Goal: Task Accomplishment & Management: Use online tool/utility

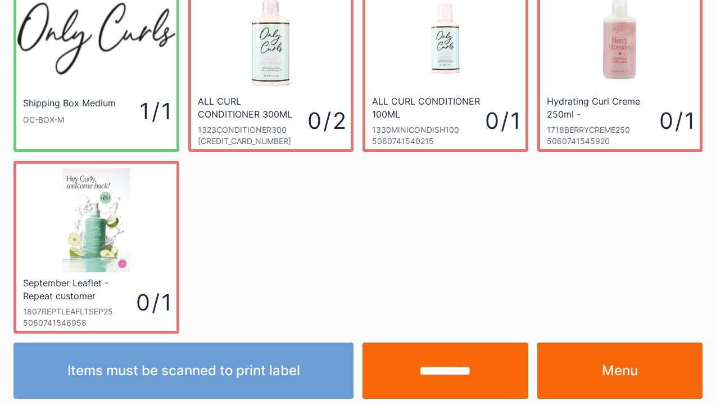
scroll to position [65, 0]
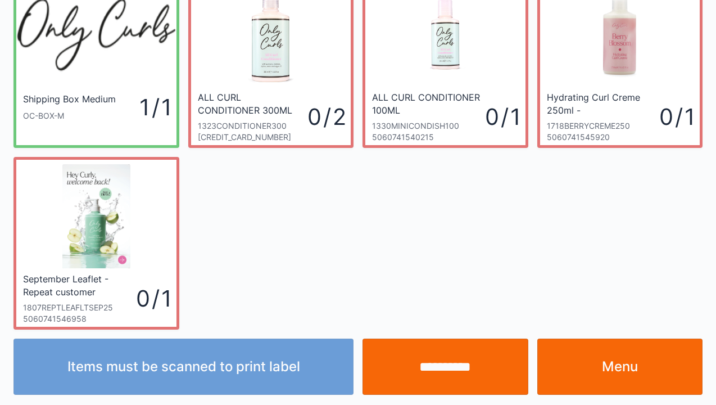
click at [633, 373] on link "Menu" at bounding box center [620, 366] width 166 height 56
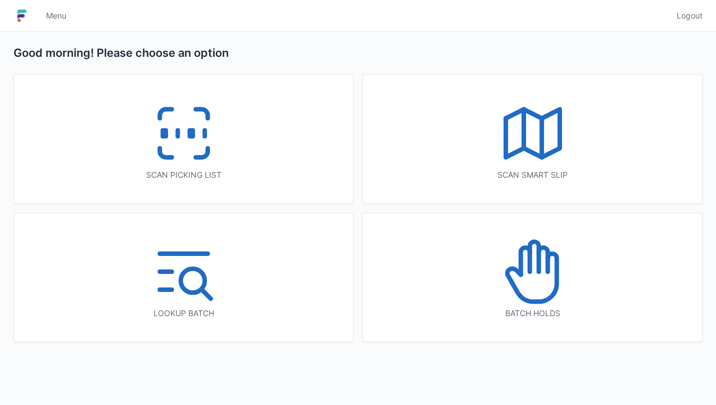
click at [535, 290] on icon at bounding box center [533, 272] width 72 height 72
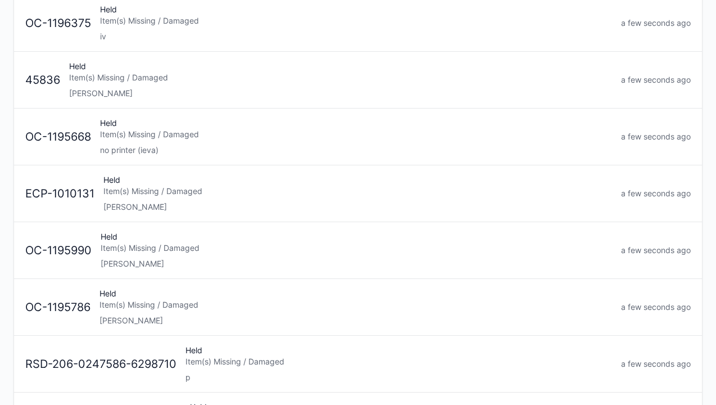
scroll to position [134, 0]
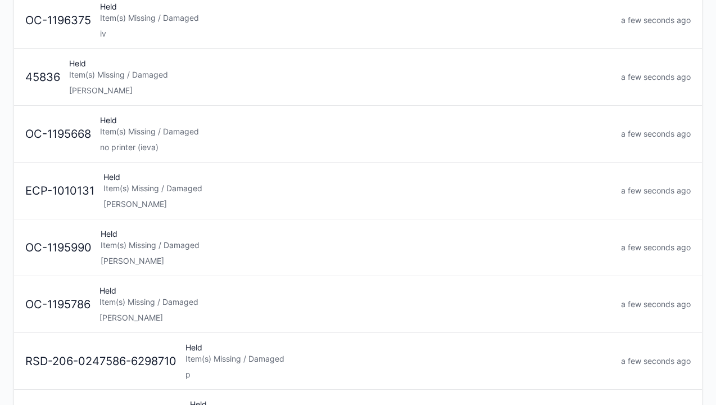
click at [132, 302] on div "Item(s) Missing / Damaged" at bounding box center [355, 301] width 513 height 11
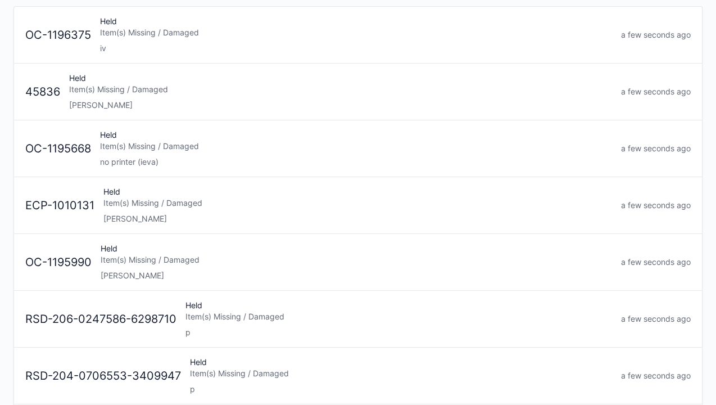
scroll to position [120, 0]
click at [138, 270] on div "[PERSON_NAME]" at bounding box center [357, 274] width 512 height 11
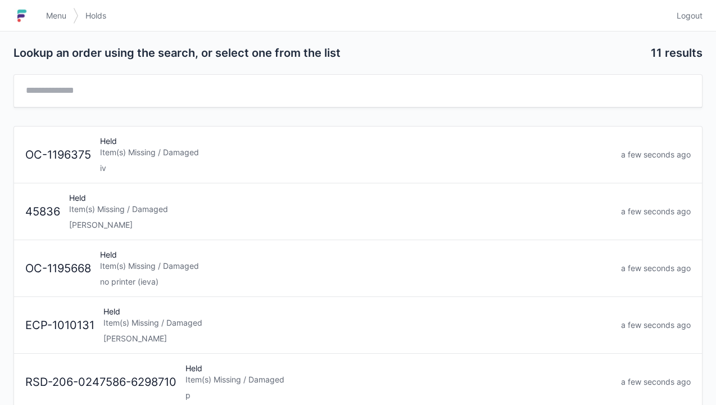
click at [112, 219] on div "[PERSON_NAME]" at bounding box center [340, 224] width 543 height 11
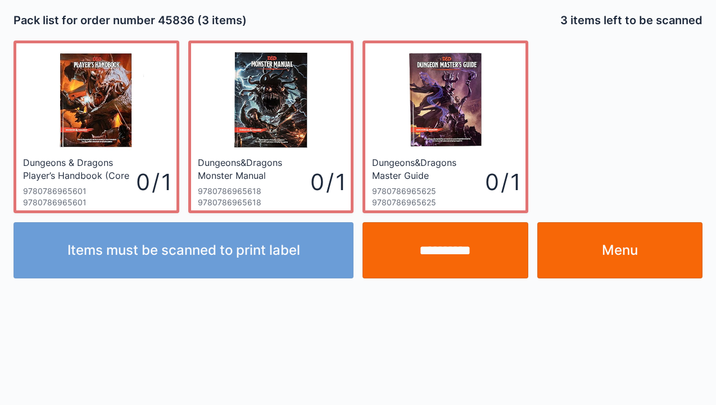
click at [608, 260] on link "Menu" at bounding box center [620, 250] width 166 height 56
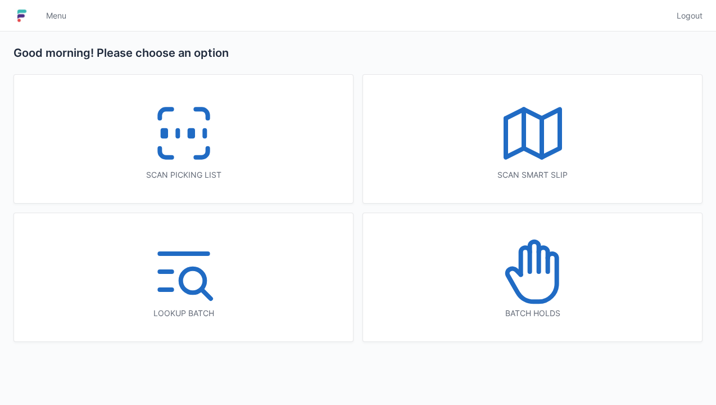
click at [182, 146] on icon at bounding box center [184, 133] width 72 height 72
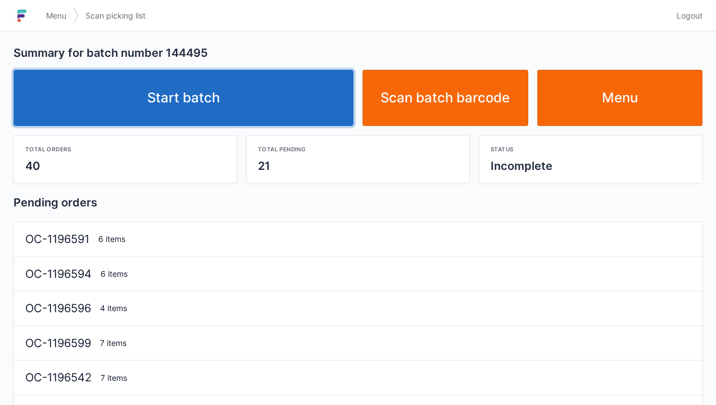
click at [217, 106] on link "Start batch" at bounding box center [183, 98] width 340 height 56
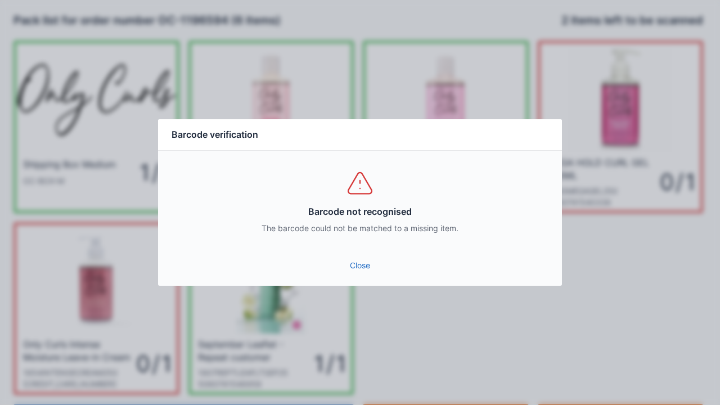
click at [358, 271] on link "Close" at bounding box center [360, 265] width 386 height 20
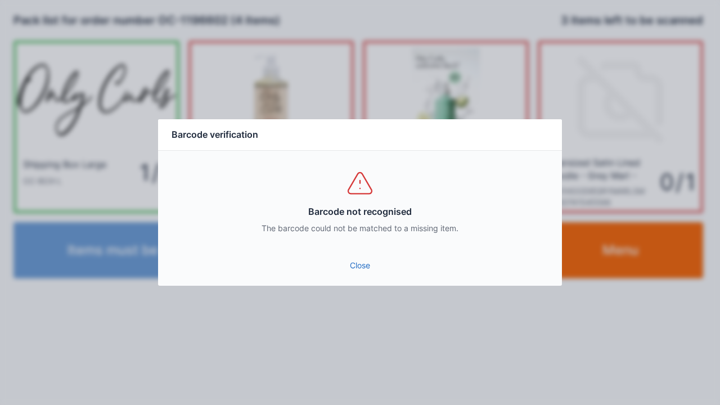
click at [350, 283] on div "Close" at bounding box center [360, 269] width 404 height 34
click at [362, 270] on link "Close" at bounding box center [360, 265] width 386 height 20
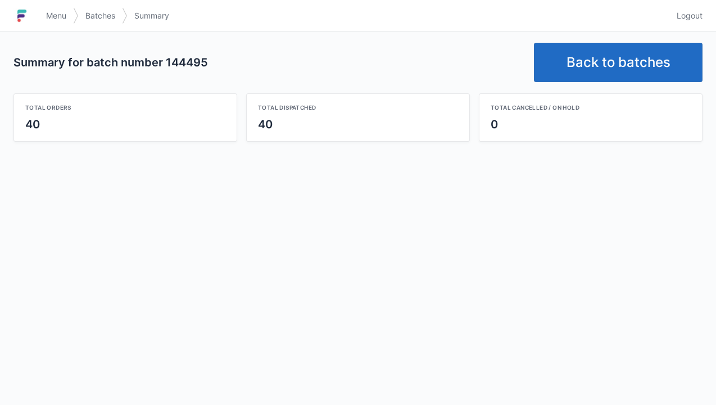
click at [609, 72] on link "Back to batches" at bounding box center [618, 62] width 169 height 39
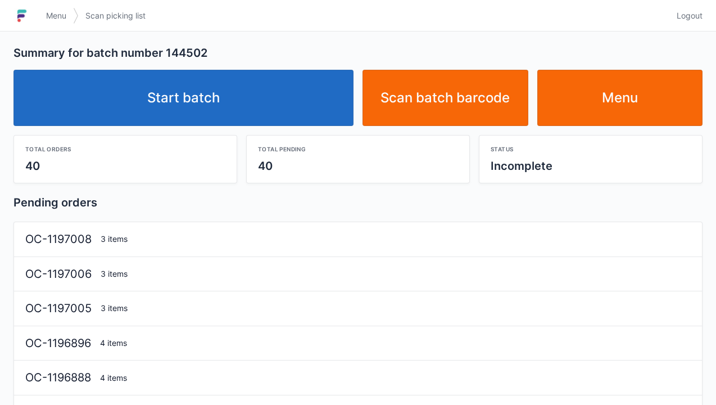
click at [119, 48] on h2 "Summary for batch number 144502" at bounding box center [357, 53] width 689 height 16
click at [164, 110] on link "Start batch" at bounding box center [183, 98] width 340 height 56
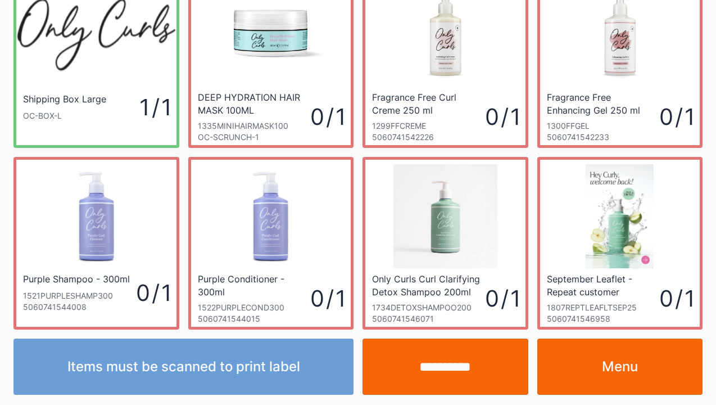
scroll to position [65, 0]
click at [618, 379] on link "Menu" at bounding box center [620, 366] width 166 height 56
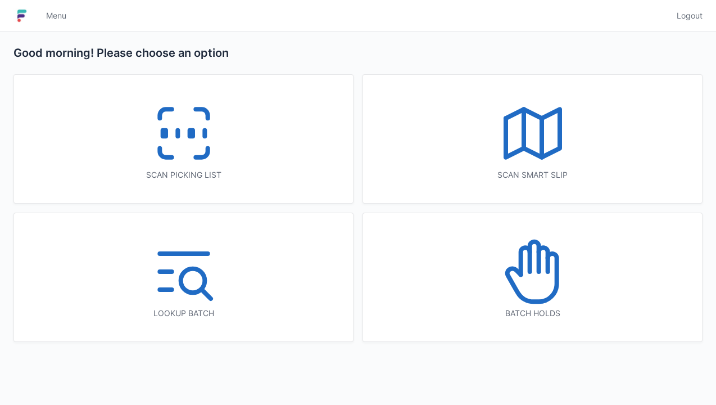
click at [205, 130] on line at bounding box center [205, 133] width 0 height 6
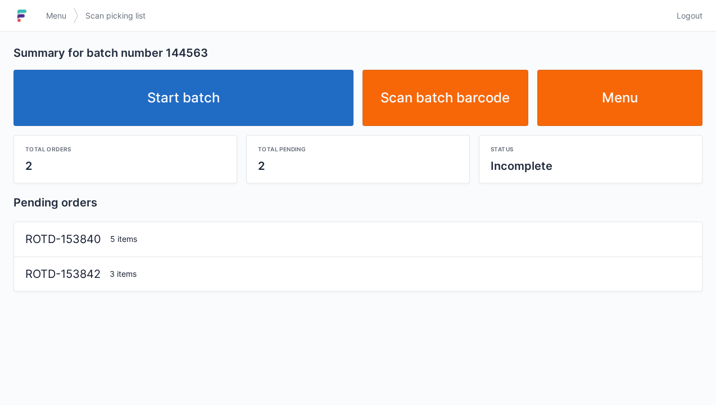
click at [183, 101] on link "Start batch" at bounding box center [183, 98] width 340 height 56
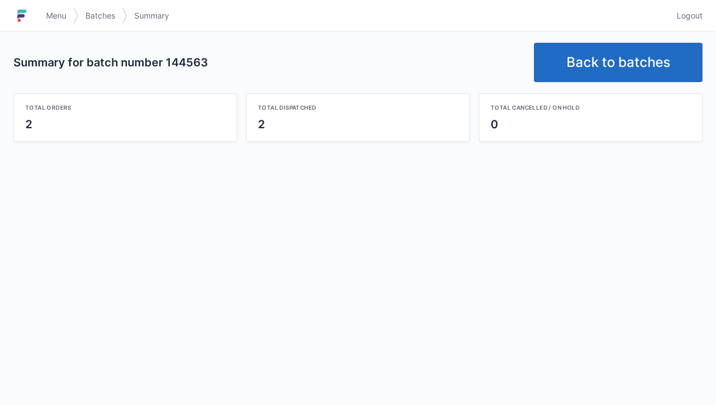
click at [609, 69] on link "Back to batches" at bounding box center [618, 62] width 169 height 39
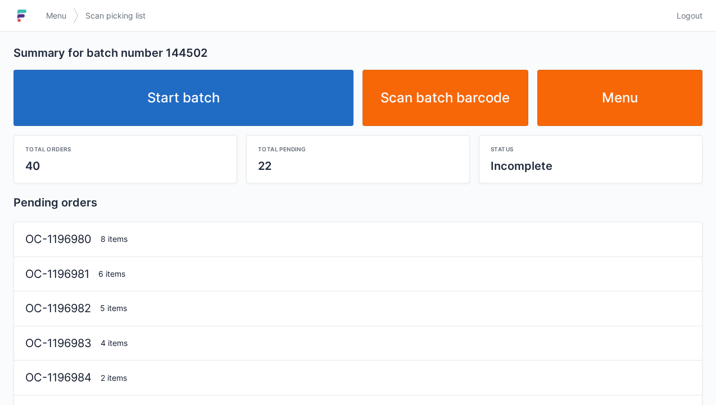
click at [217, 103] on link "Start batch" at bounding box center [183, 98] width 340 height 56
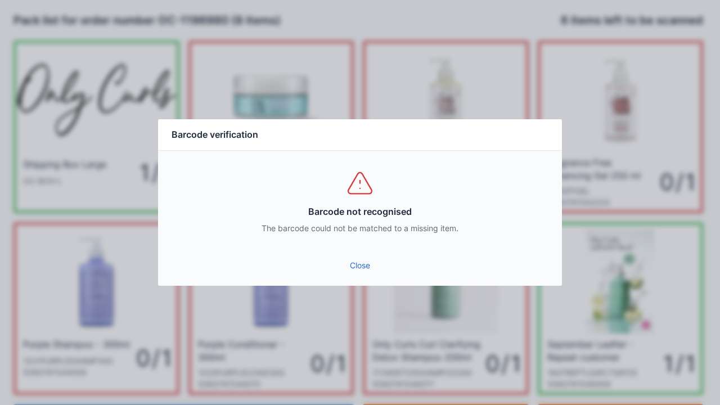
click at [367, 270] on link "Close" at bounding box center [360, 265] width 386 height 20
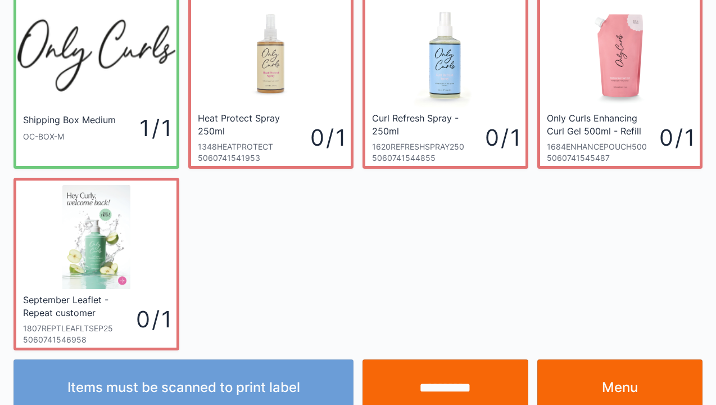
scroll to position [65, 0]
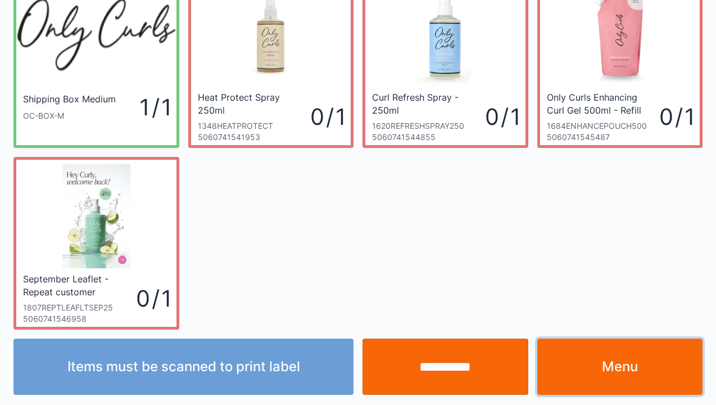
click at [619, 377] on link "Menu" at bounding box center [620, 366] width 166 height 56
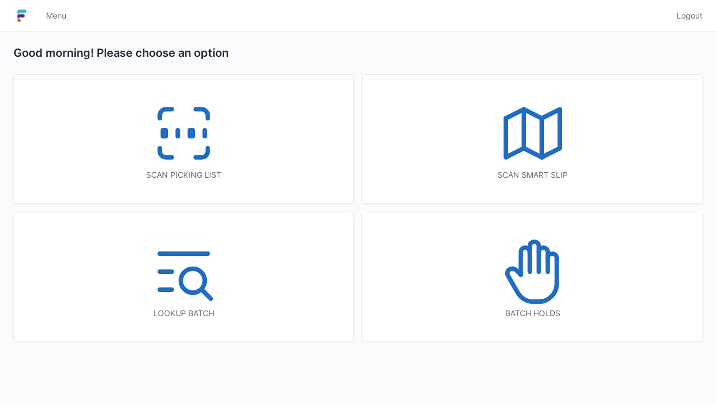
click at [207, 143] on icon at bounding box center [184, 133] width 72 height 72
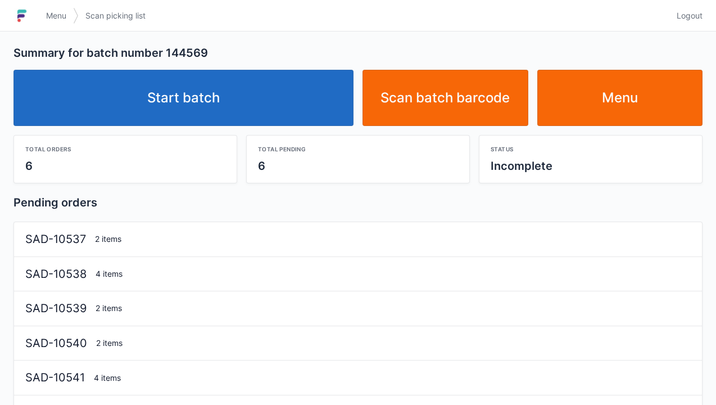
click at [226, 99] on link "Start batch" at bounding box center [183, 98] width 340 height 56
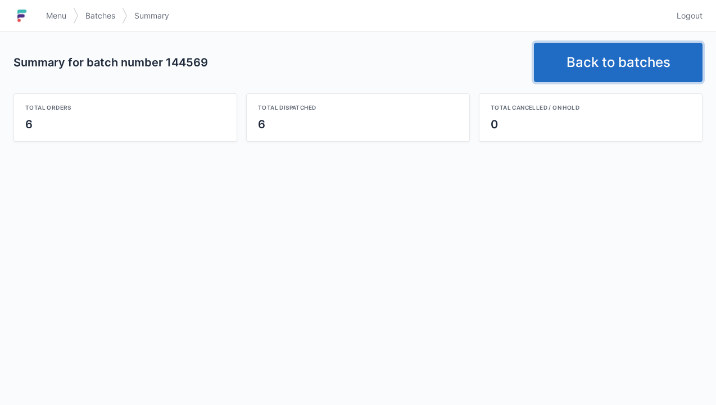
click at [586, 66] on link "Back to batches" at bounding box center [618, 62] width 169 height 39
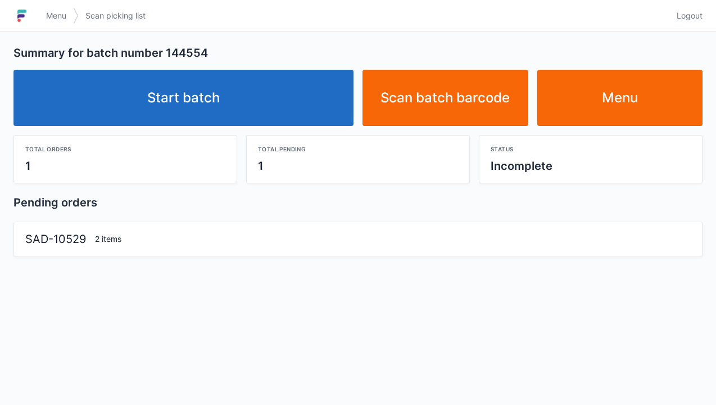
click at [205, 98] on link "Start batch" at bounding box center [183, 98] width 340 height 56
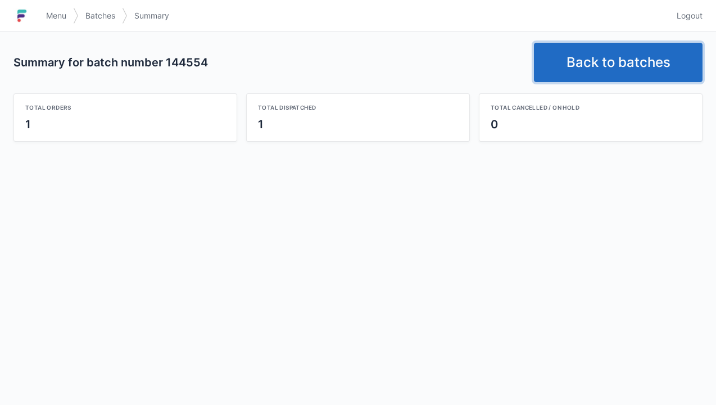
click at [618, 64] on link "Back to batches" at bounding box center [618, 62] width 169 height 39
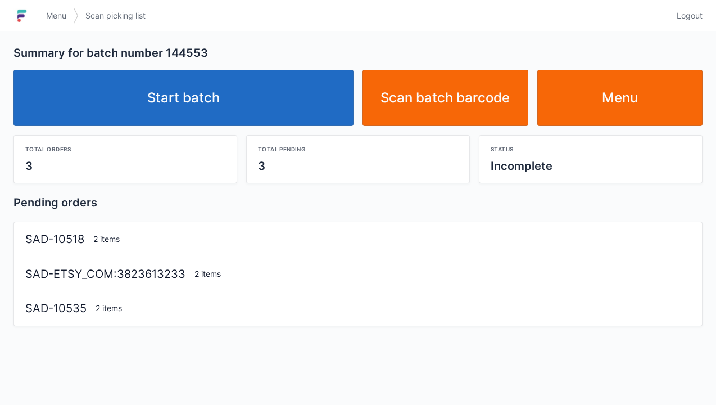
click at [224, 90] on link "Start batch" at bounding box center [183, 98] width 340 height 56
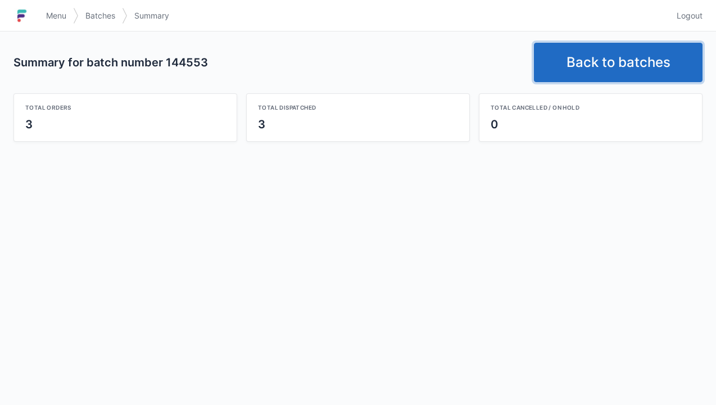
click at [607, 64] on link "Back to batches" at bounding box center [618, 62] width 169 height 39
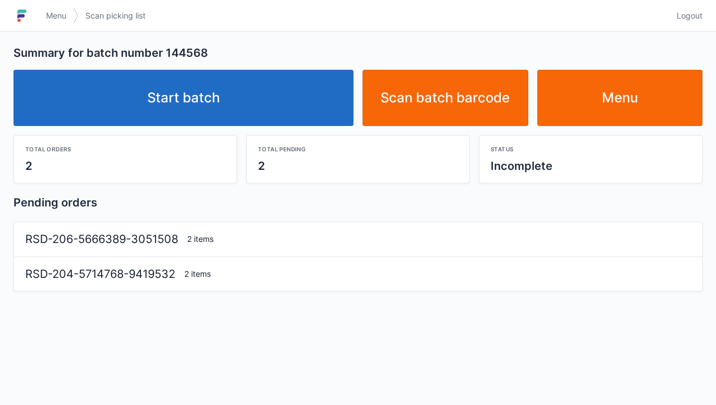
click at [206, 104] on link "Start batch" at bounding box center [183, 98] width 340 height 56
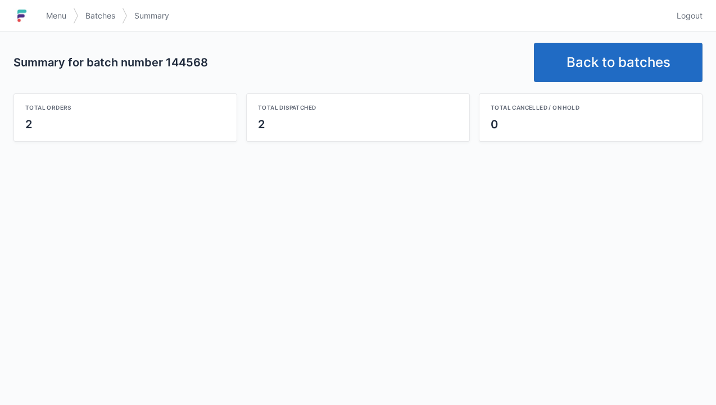
click at [610, 67] on link "Back to batches" at bounding box center [618, 62] width 169 height 39
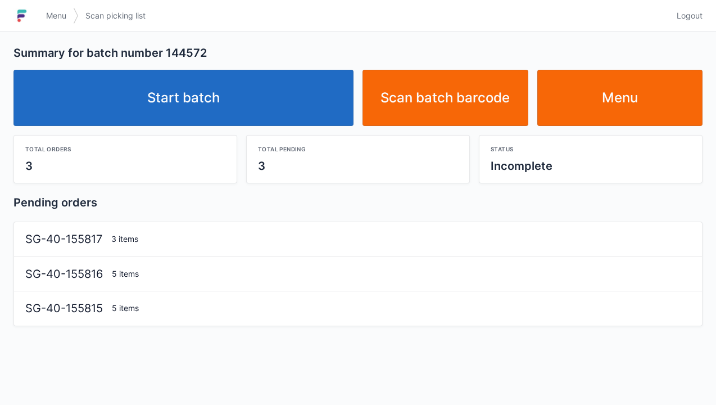
click at [228, 107] on link "Start batch" at bounding box center [183, 98] width 340 height 56
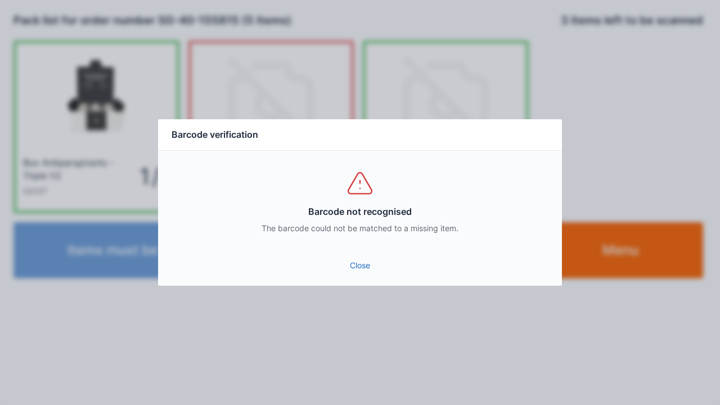
click at [369, 262] on link "Close" at bounding box center [360, 265] width 386 height 20
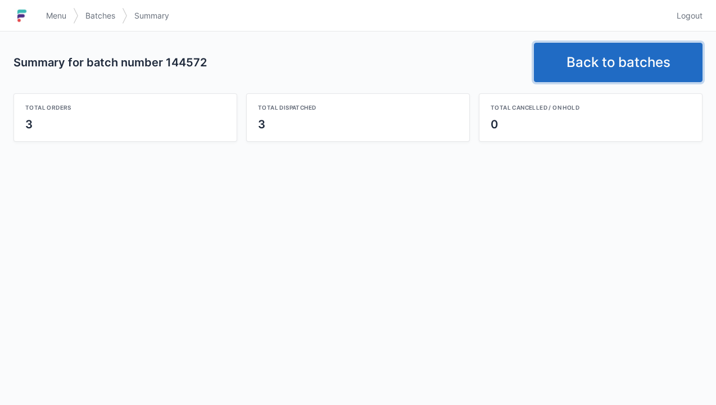
click at [609, 66] on link "Back to batches" at bounding box center [618, 62] width 169 height 39
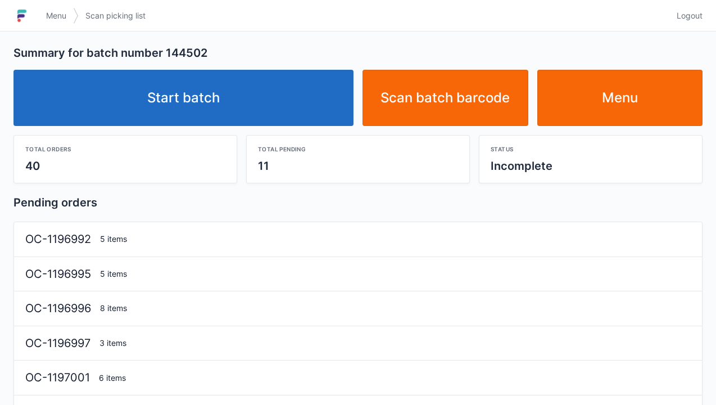
click at [227, 112] on link "Start batch" at bounding box center [183, 98] width 340 height 56
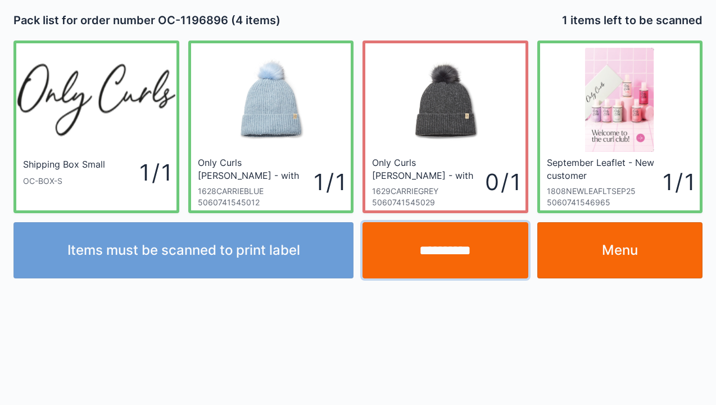
click at [454, 260] on input "**********" at bounding box center [446, 250] width 166 height 56
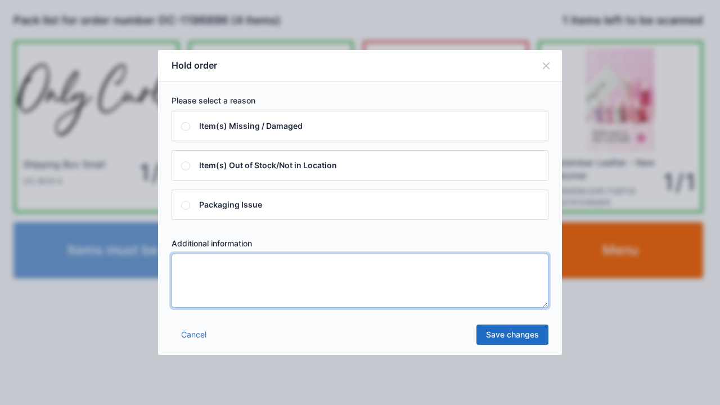
click at [187, 278] on textarea at bounding box center [359, 281] width 377 height 54
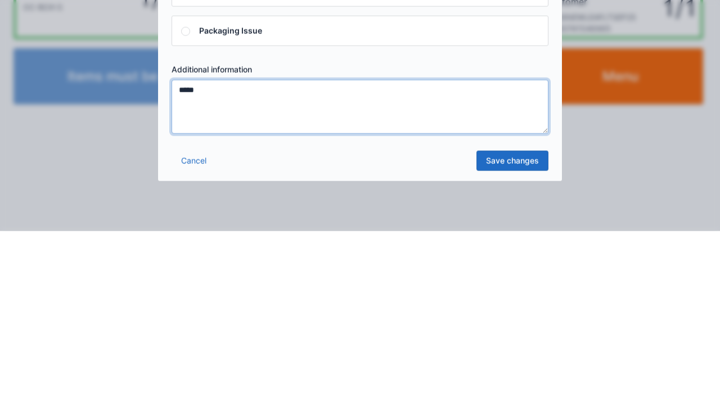
type textarea "*****"
click at [519, 339] on link "Save changes" at bounding box center [512, 334] width 72 height 20
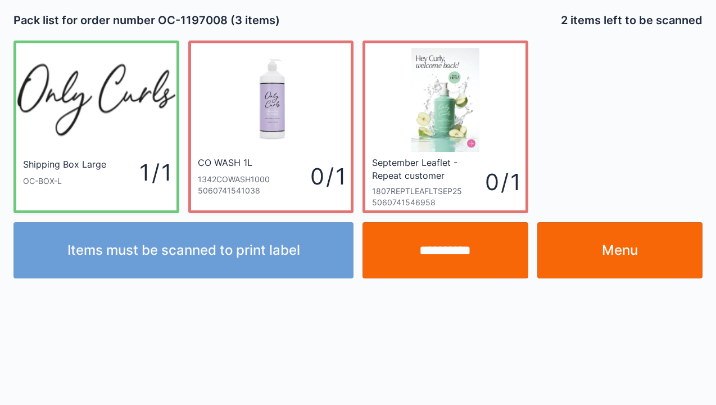
click at [625, 253] on link "Menu" at bounding box center [620, 250] width 166 height 56
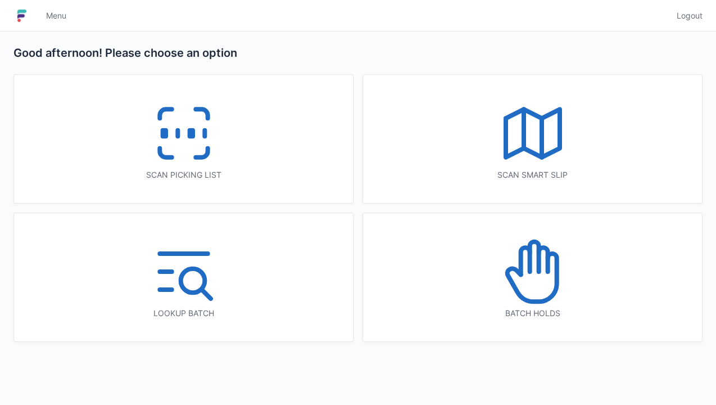
click at [540, 283] on icon at bounding box center [533, 272] width 72 height 72
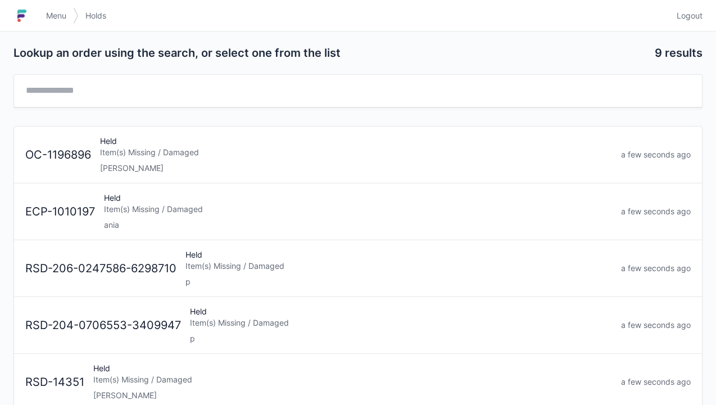
click at [142, 174] on link "OC-1196896 Held Item(s) Missing / Damaged [PERSON_NAME] a few seconds ago" at bounding box center [358, 154] width 688 height 57
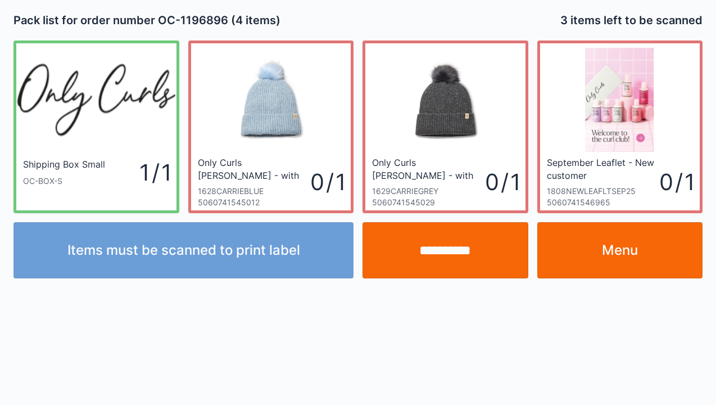
click at [614, 261] on link "Menu" at bounding box center [620, 250] width 166 height 56
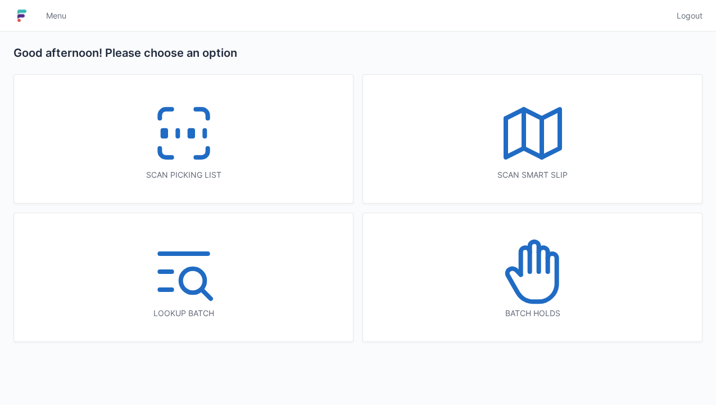
click at [193, 141] on icon at bounding box center [184, 133] width 72 height 72
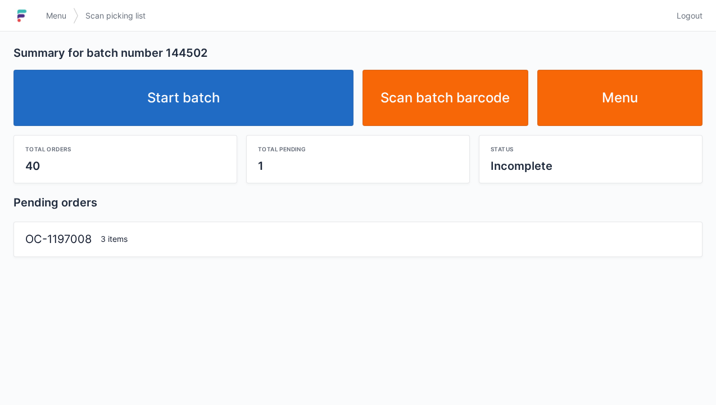
click at [220, 96] on link "Start batch" at bounding box center [183, 98] width 340 height 56
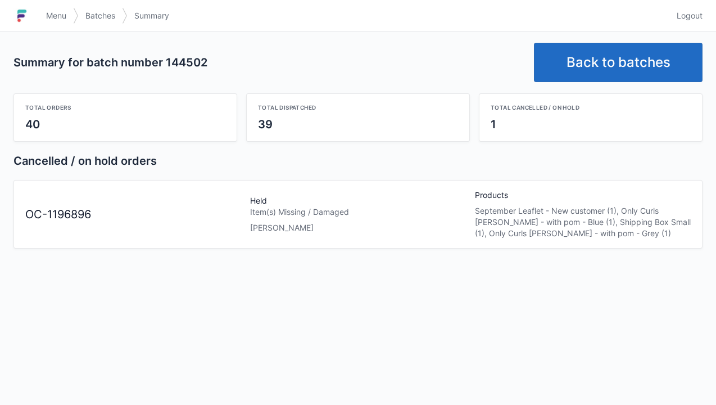
click at [58, 16] on span "Menu" at bounding box center [56, 15] width 20 height 11
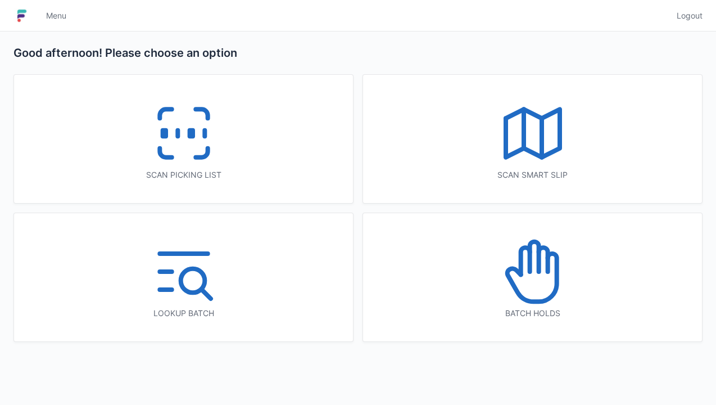
click at [550, 284] on icon at bounding box center [533, 272] width 72 height 72
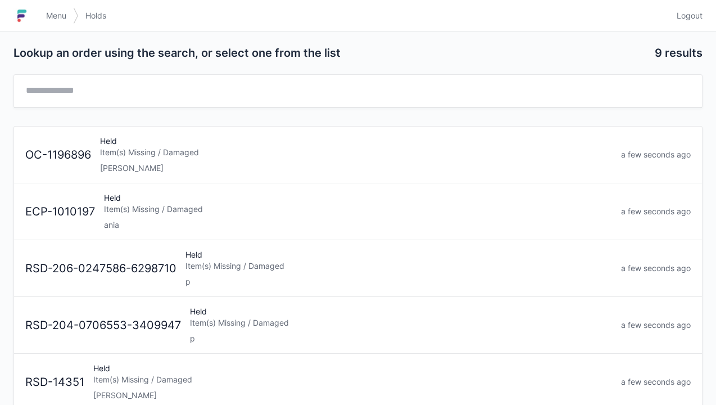
click at [129, 156] on div "Item(s) Missing / Damaged" at bounding box center [356, 152] width 512 height 11
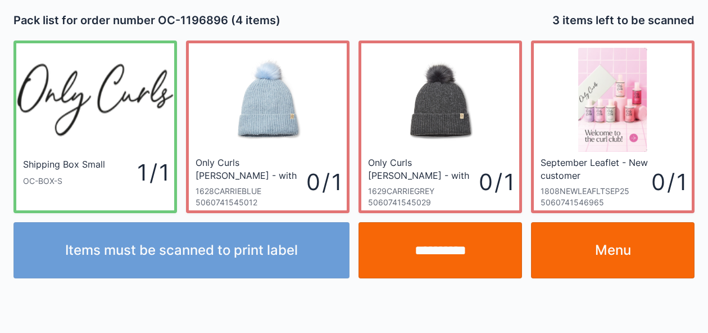
click at [622, 261] on link "Menu" at bounding box center [613, 250] width 164 height 56
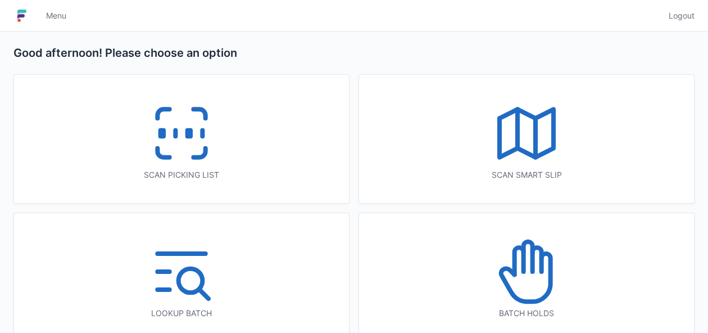
click at [186, 143] on icon at bounding box center [182, 133] width 72 height 72
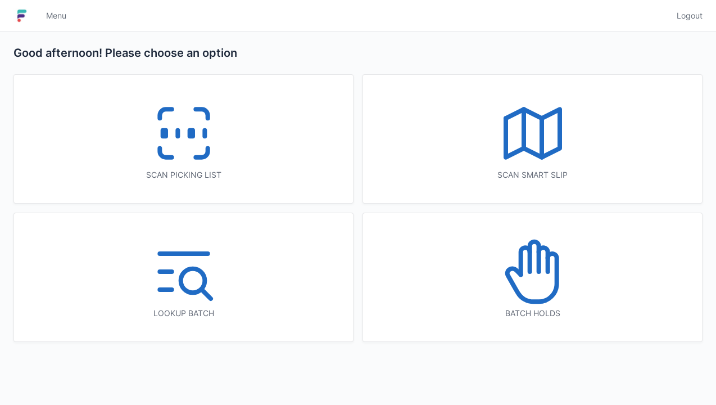
click at [159, 137] on icon at bounding box center [184, 133] width 72 height 72
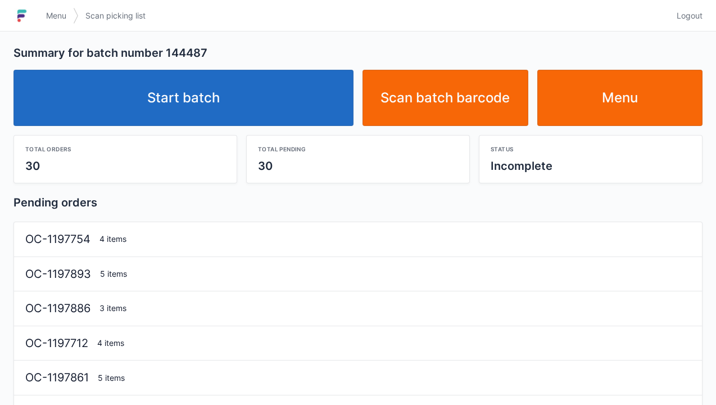
click at [226, 92] on link "Start batch" at bounding box center [183, 98] width 340 height 56
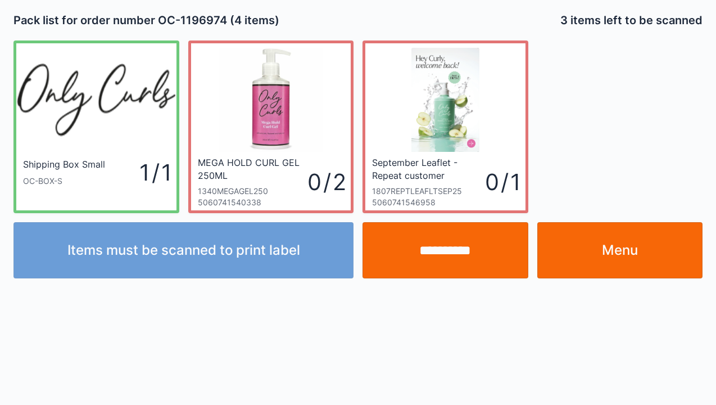
click at [626, 264] on link "Menu" at bounding box center [620, 250] width 166 height 56
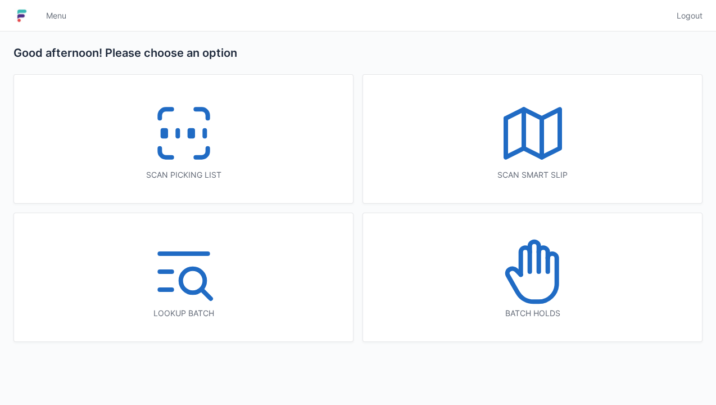
click at [543, 282] on icon at bounding box center [533, 272] width 72 height 72
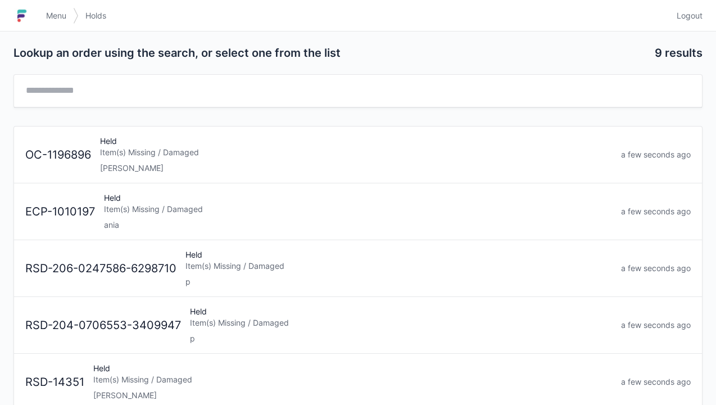
click at [143, 156] on div "Item(s) Missing / Damaged" at bounding box center [356, 152] width 512 height 11
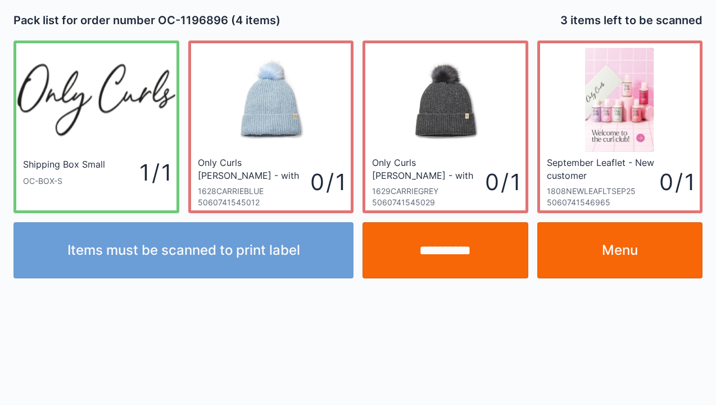
click at [442, 83] on img at bounding box center [445, 100] width 104 height 104
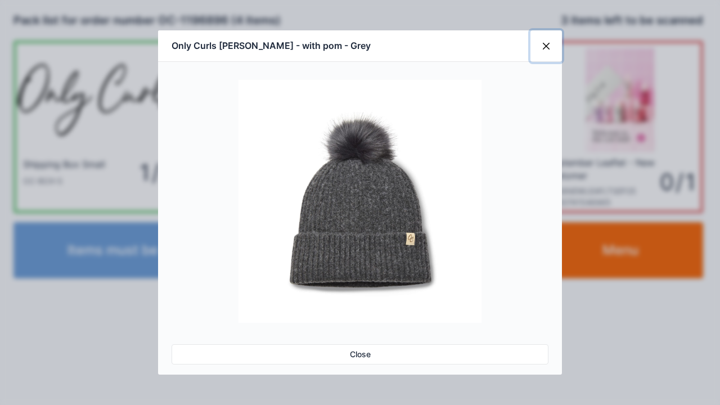
click at [549, 48] on button "Close" at bounding box center [545, 45] width 31 height 31
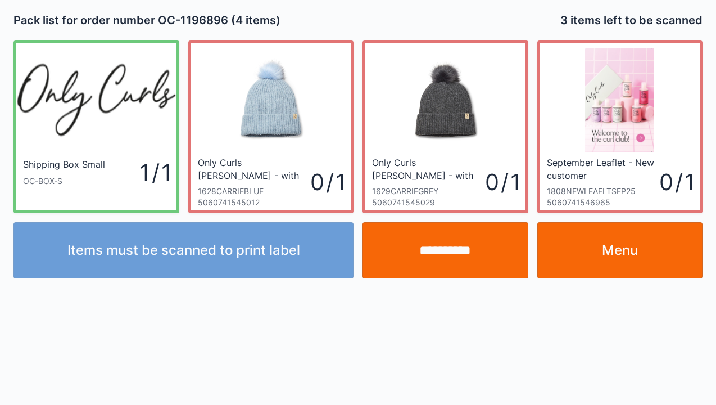
click at [641, 257] on link "Menu" at bounding box center [620, 250] width 166 height 56
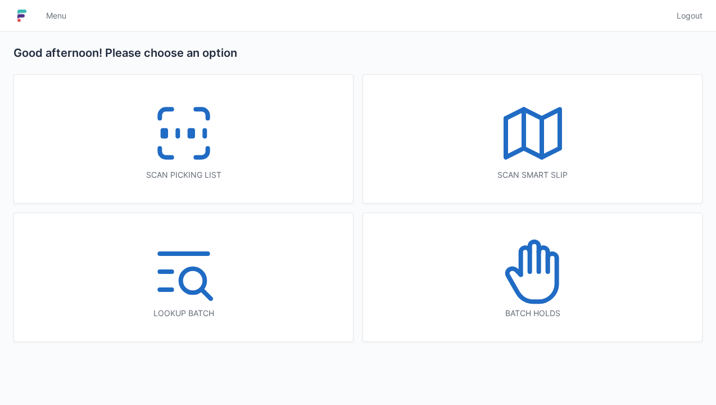
click at [184, 136] on icon at bounding box center [184, 133] width 72 height 72
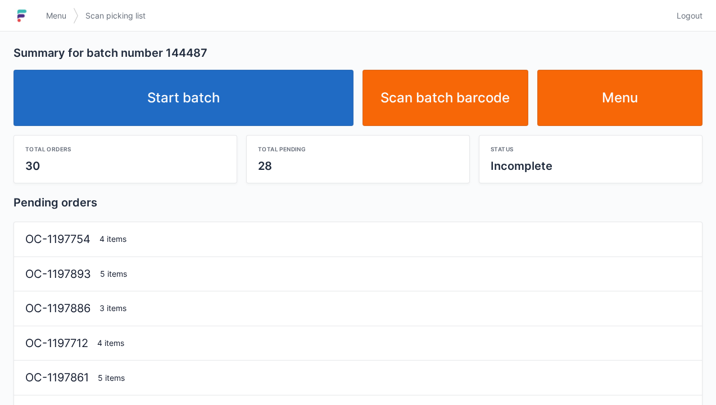
click at [226, 103] on link "Start batch" at bounding box center [183, 98] width 340 height 56
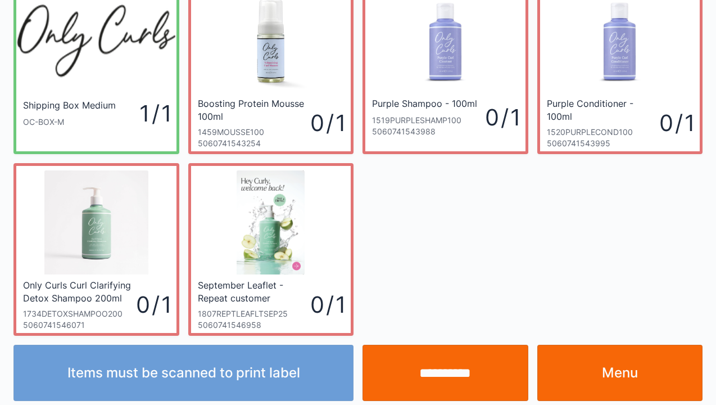
scroll to position [65, 0]
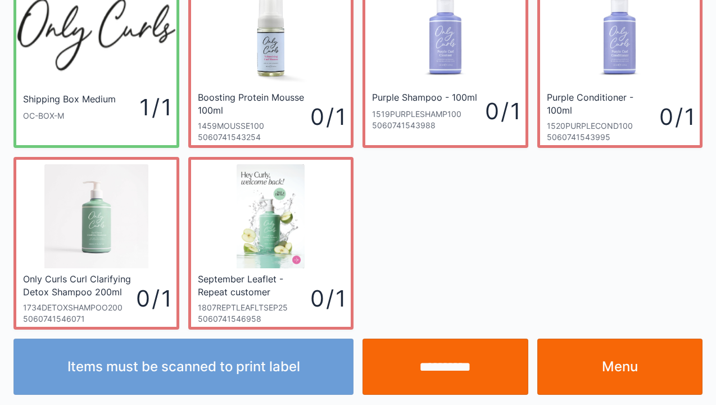
click at [621, 365] on link "Menu" at bounding box center [620, 366] width 166 height 56
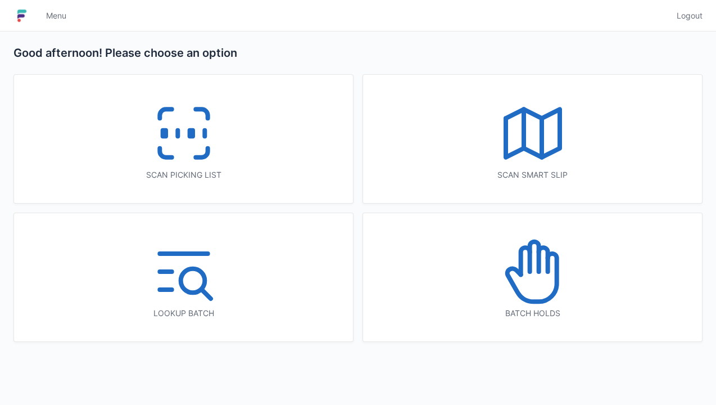
click at [547, 271] on icon at bounding box center [543, 259] width 9 height 24
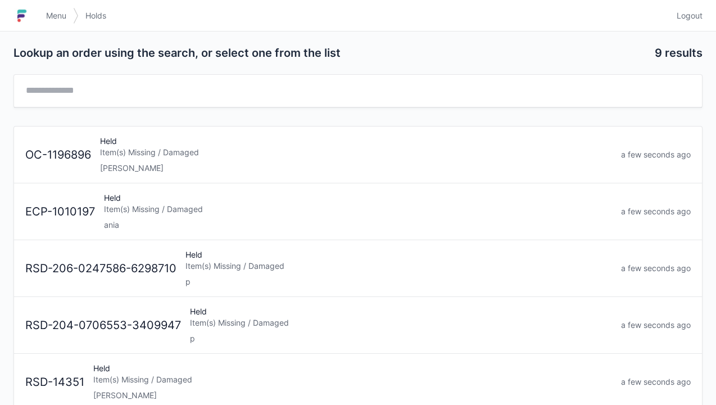
click at [129, 177] on link "OC-1196896 Held Item(s) Missing / Damaged Elena a few seconds ago" at bounding box center [358, 154] width 688 height 57
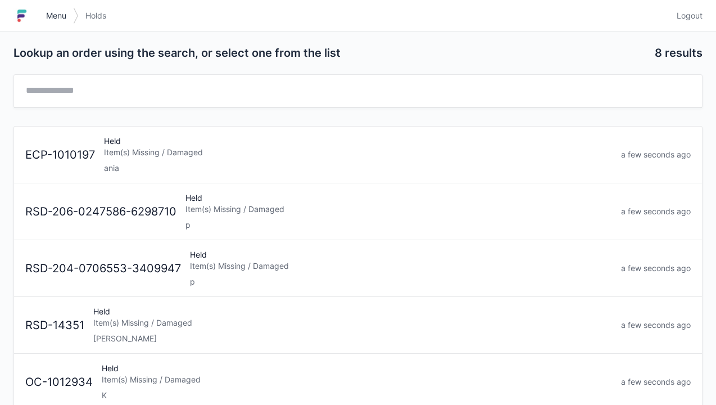
click at [62, 15] on span "Menu" at bounding box center [56, 15] width 20 height 11
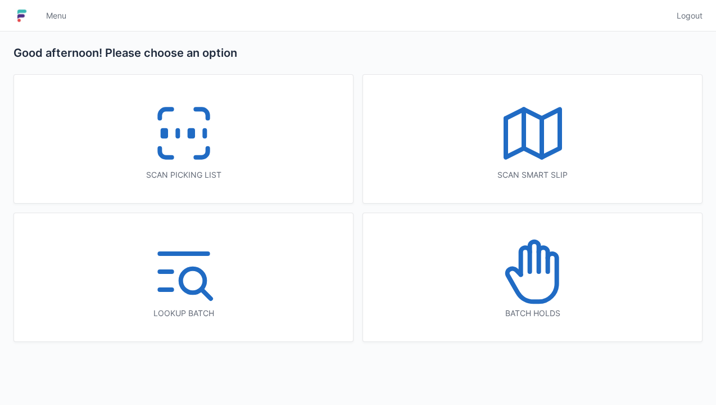
click at [183, 138] on icon at bounding box center [184, 133] width 72 height 72
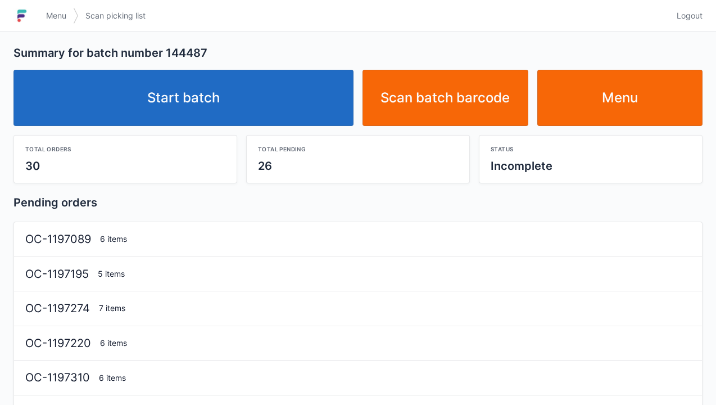
click at [200, 98] on link "Start batch" at bounding box center [183, 98] width 340 height 56
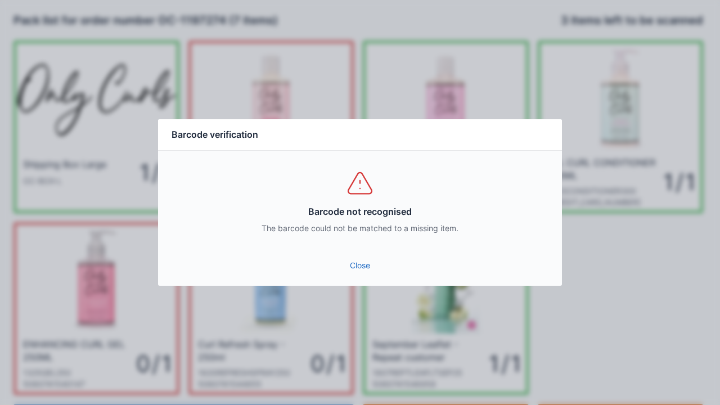
click at [359, 260] on link "Close" at bounding box center [360, 265] width 386 height 20
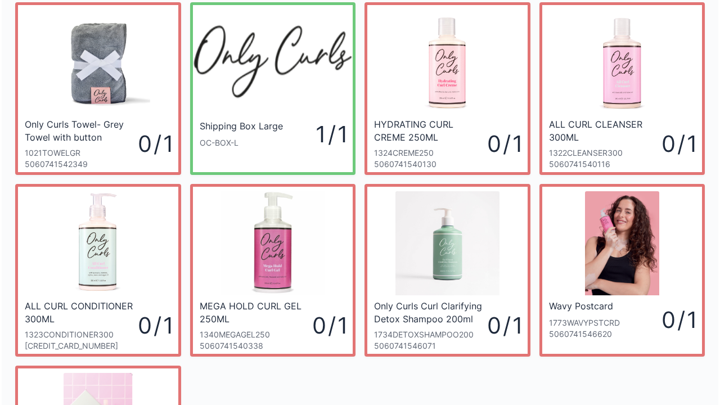
scroll to position [37, 0]
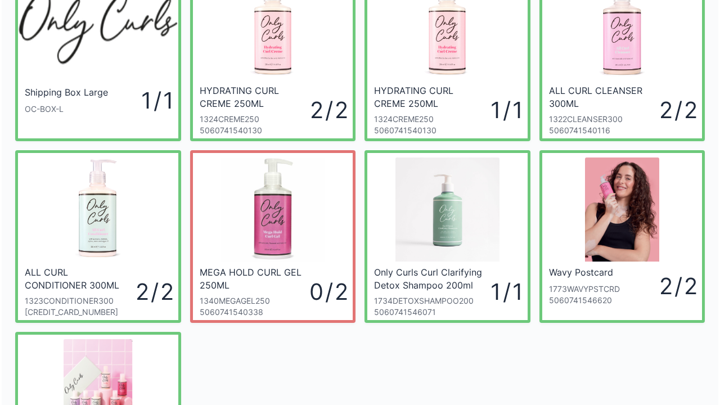
scroll to position [68, 0]
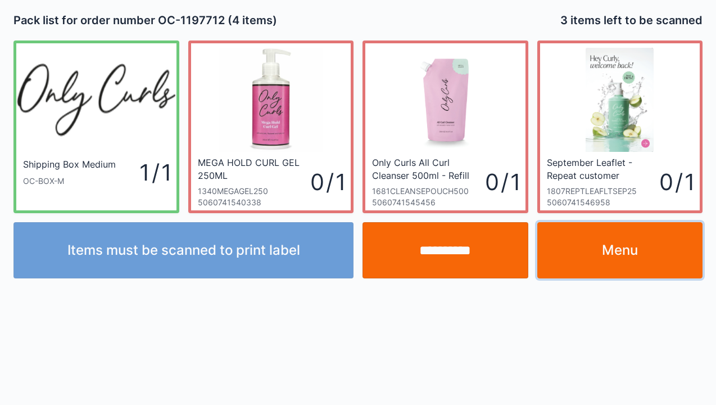
click at [632, 258] on link "Menu" at bounding box center [620, 250] width 166 height 56
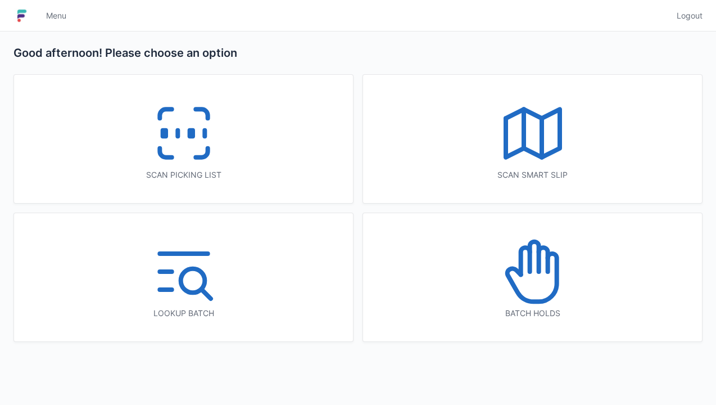
click at [553, 287] on icon at bounding box center [533, 272] width 72 height 72
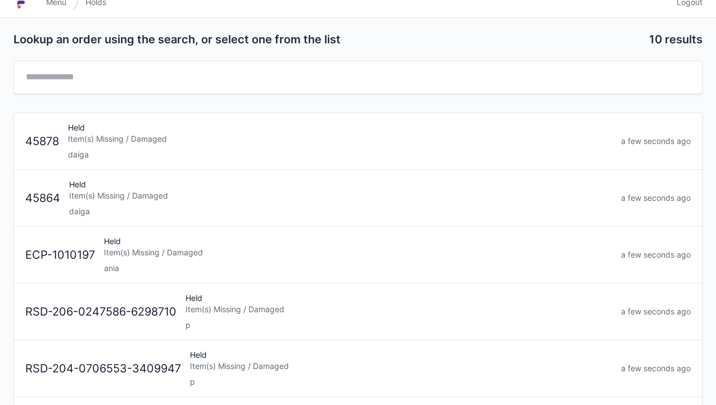
scroll to position [10, 0]
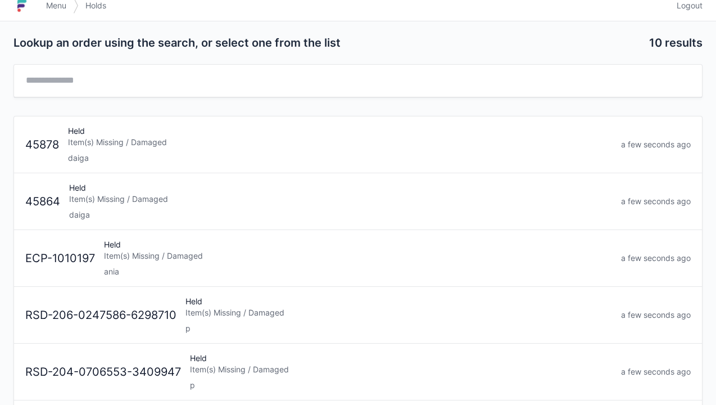
click at [71, 7] on link "Menu" at bounding box center [56, 6] width 34 height 20
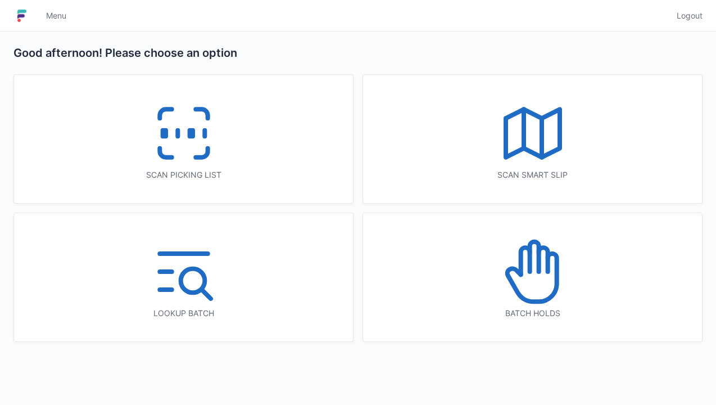
click at [131, 131] on div "Scan picking list" at bounding box center [183, 139] width 339 height 128
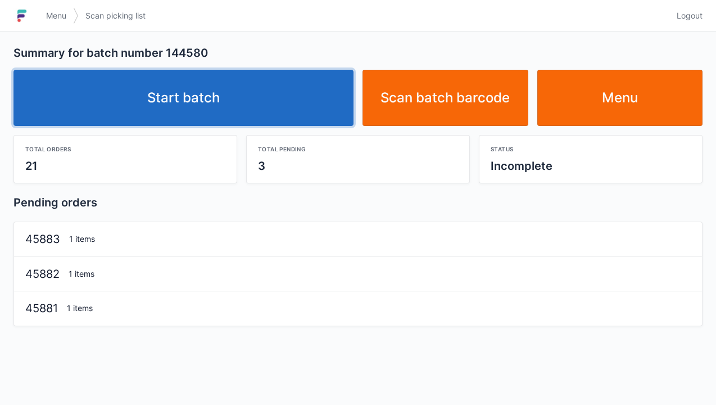
click at [217, 107] on link "Start batch" at bounding box center [183, 98] width 340 height 56
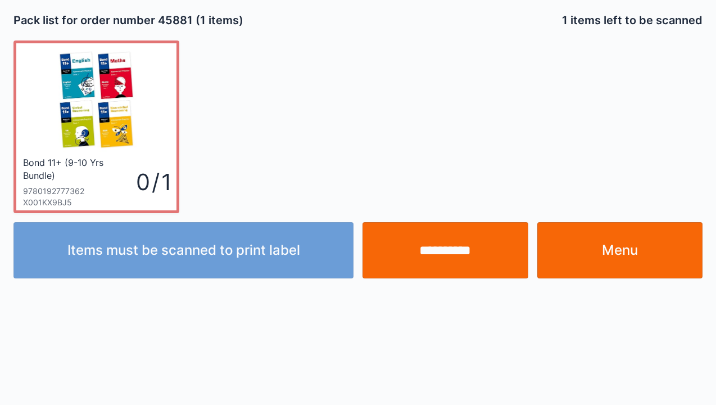
click at [613, 263] on link "Menu" at bounding box center [620, 250] width 166 height 56
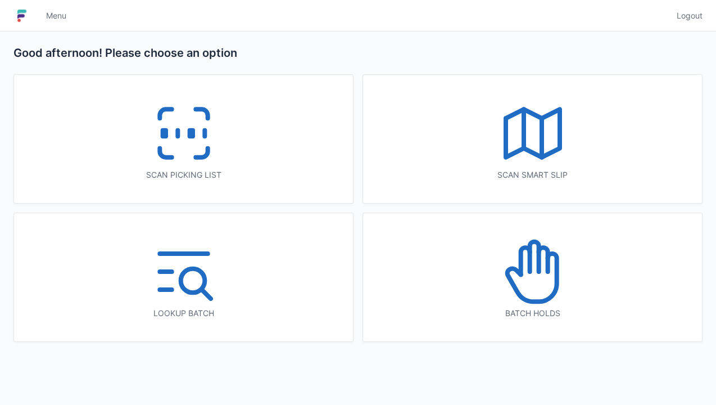
click at [185, 133] on icon at bounding box center [184, 133] width 72 height 72
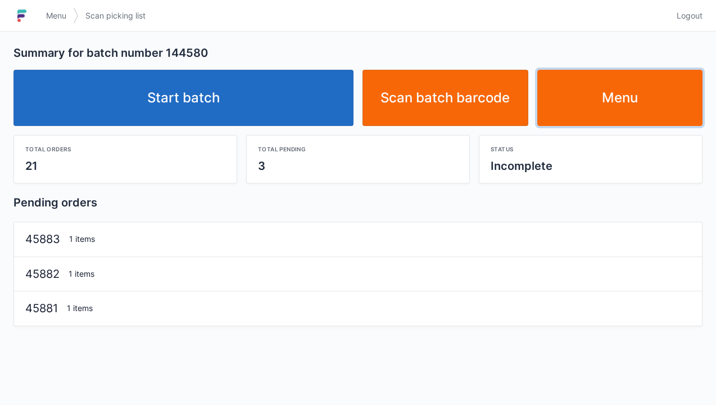
click at [608, 92] on link "Menu" at bounding box center [620, 98] width 166 height 56
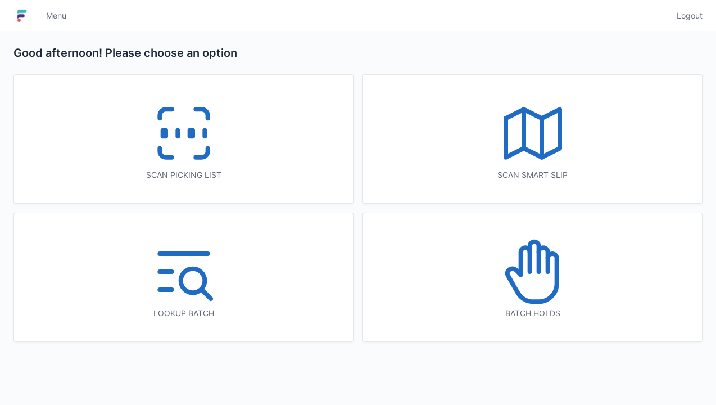
click at [205, 151] on icon at bounding box center [184, 133] width 72 height 72
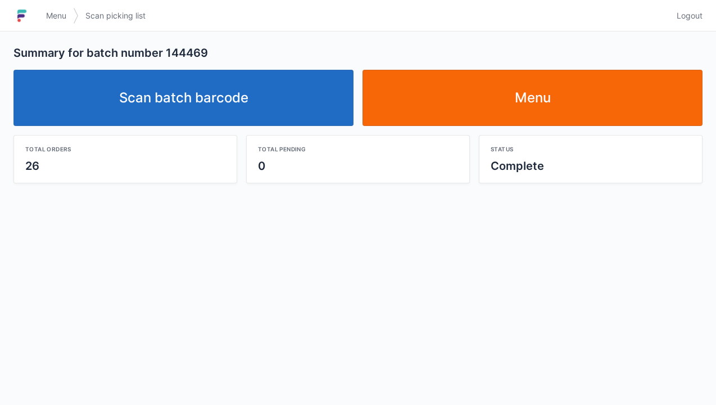
click at [529, 99] on link "Menu" at bounding box center [533, 98] width 340 height 56
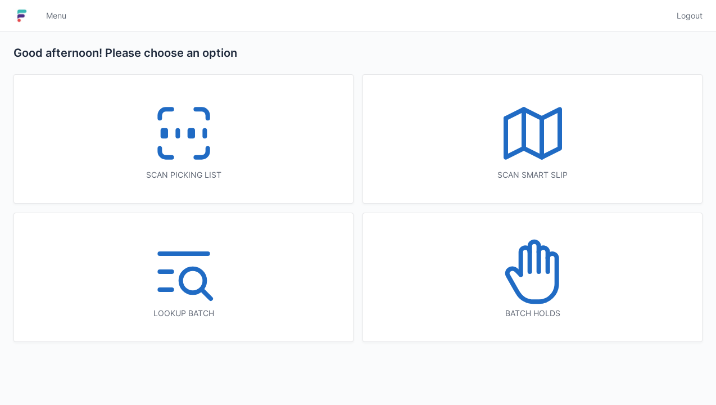
click at [171, 149] on icon at bounding box center [184, 133] width 72 height 72
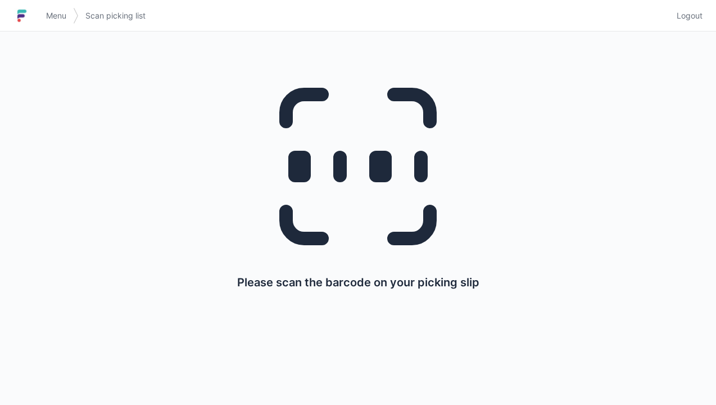
click at [55, 19] on span "Menu" at bounding box center [56, 15] width 20 height 11
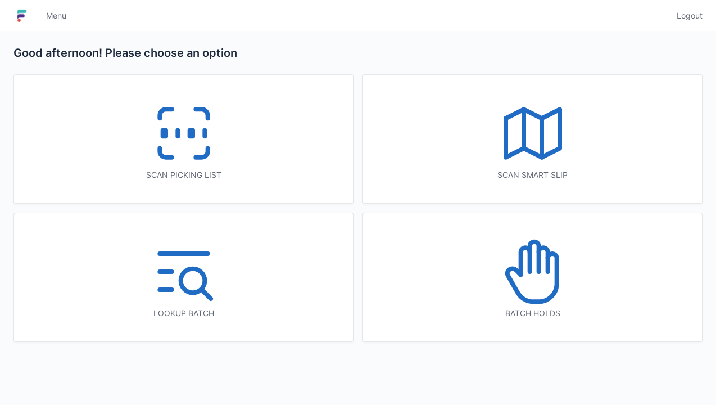
click at [181, 141] on icon at bounding box center [184, 133] width 72 height 72
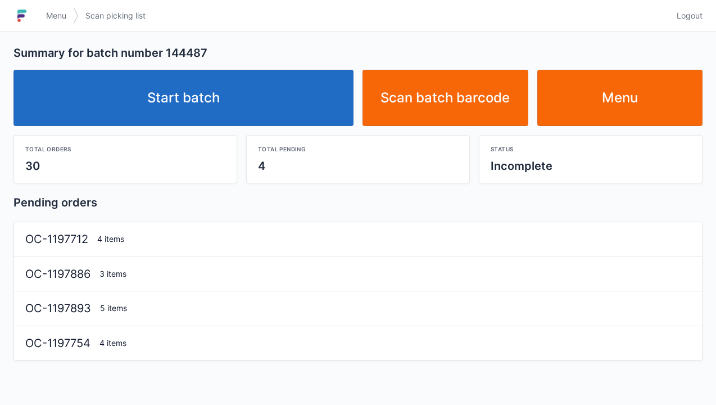
click at [205, 102] on link "Start batch" at bounding box center [183, 98] width 340 height 56
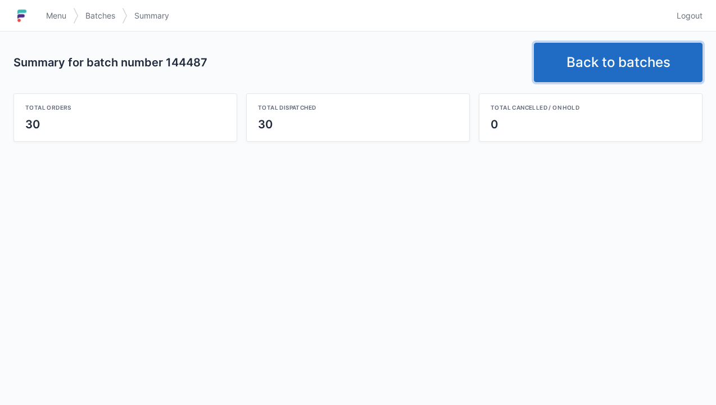
click at [612, 68] on link "Back to batches" at bounding box center [618, 62] width 169 height 39
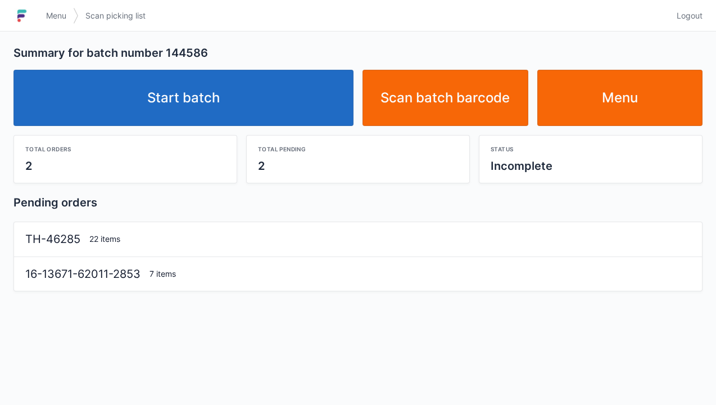
click at [206, 107] on link "Start batch" at bounding box center [183, 98] width 340 height 56
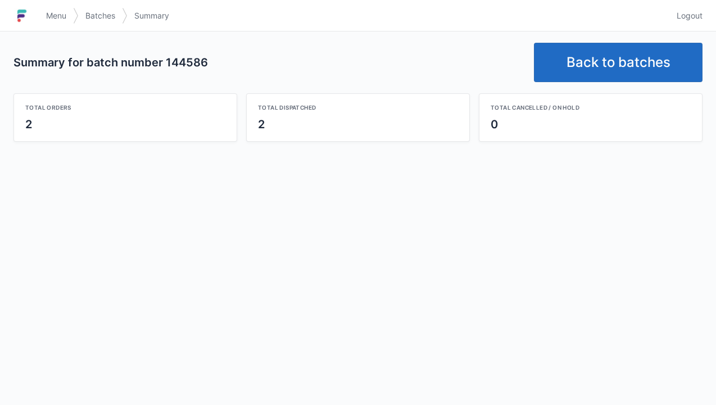
click at [614, 57] on link "Back to batches" at bounding box center [618, 62] width 169 height 39
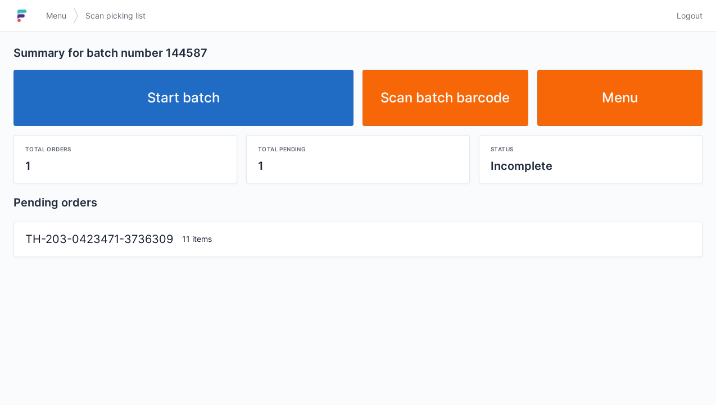
click at [239, 111] on link "Start batch" at bounding box center [183, 98] width 340 height 56
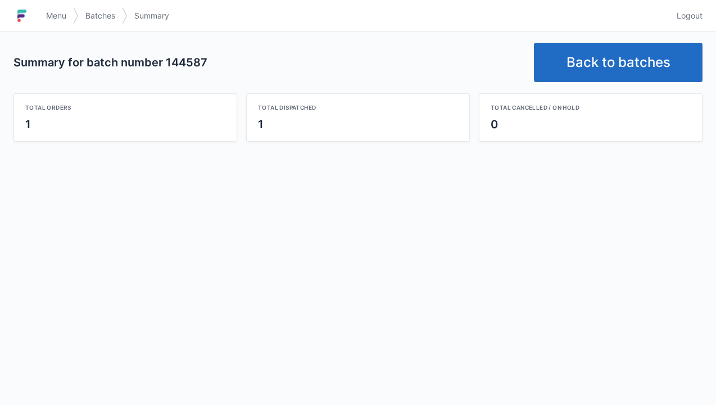
click at [614, 65] on link "Back to batches" at bounding box center [618, 62] width 169 height 39
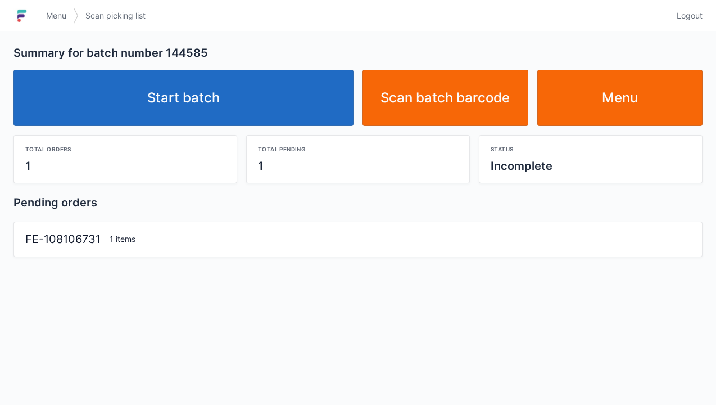
click at [198, 115] on link "Start batch" at bounding box center [183, 98] width 340 height 56
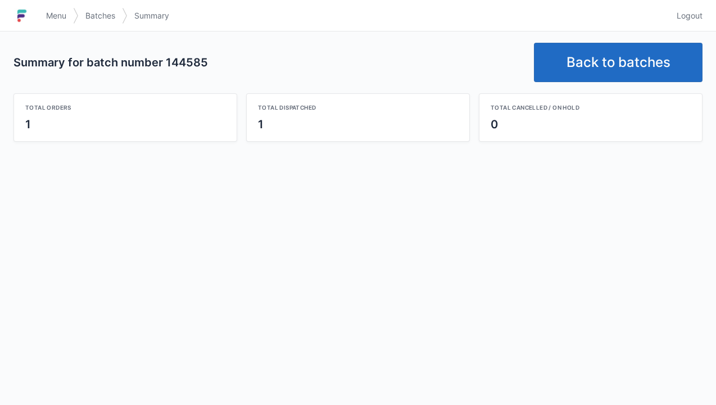
click at [617, 61] on link "Back to batches" at bounding box center [618, 62] width 169 height 39
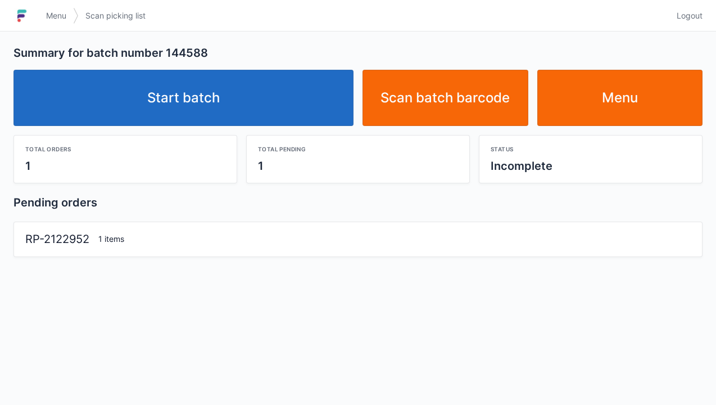
click at [216, 111] on link "Start batch" at bounding box center [183, 98] width 340 height 56
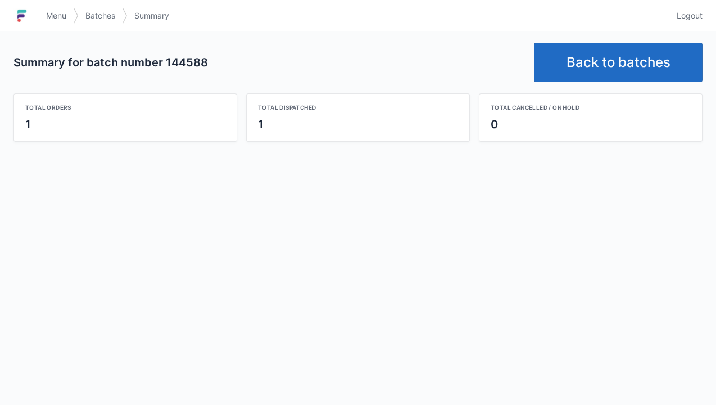
click at [602, 54] on link "Back to batches" at bounding box center [618, 62] width 169 height 39
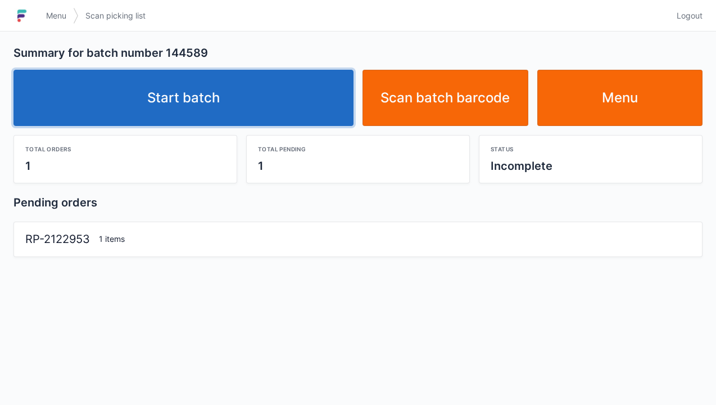
click at [147, 110] on link "Start batch" at bounding box center [183, 98] width 340 height 56
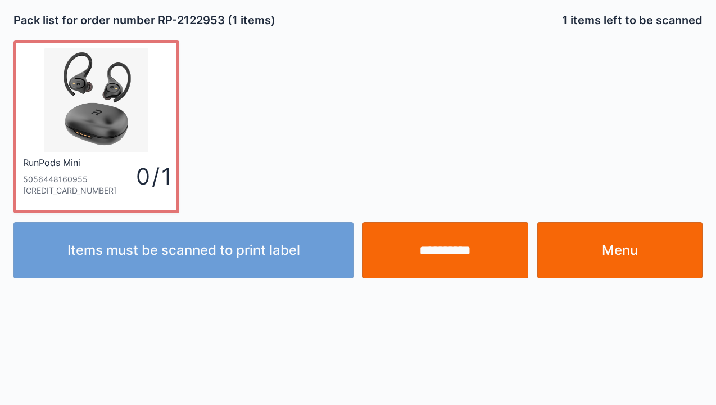
click at [595, 259] on link "Menu" at bounding box center [620, 250] width 166 height 56
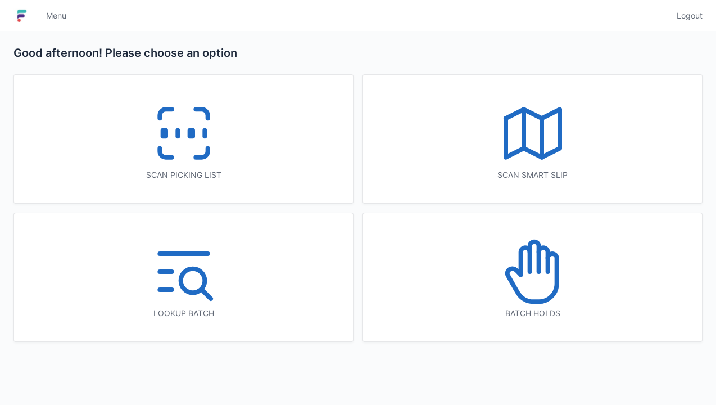
click at [217, 155] on icon at bounding box center [184, 133] width 72 height 72
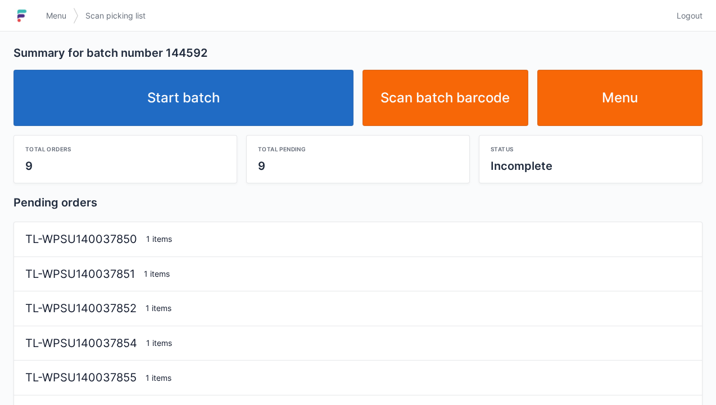
click at [198, 110] on link "Start batch" at bounding box center [183, 98] width 340 height 56
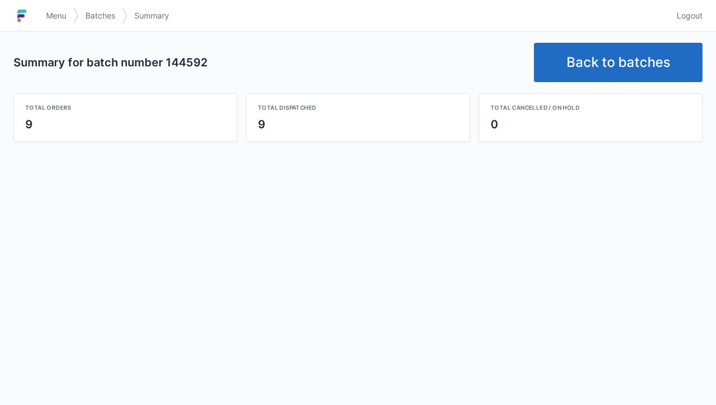
click at [616, 53] on link "Back to batches" at bounding box center [618, 62] width 169 height 39
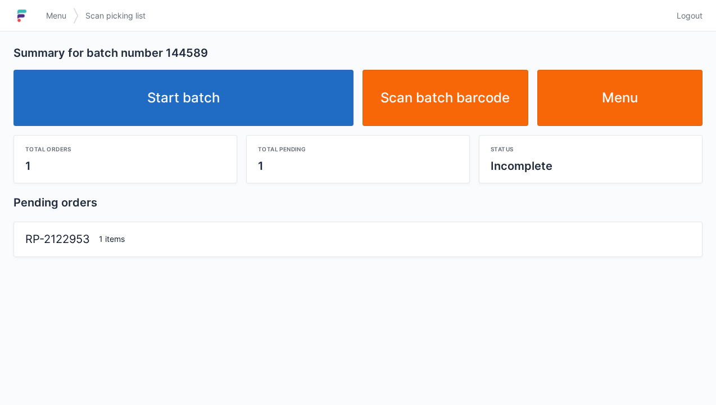
click at [175, 107] on link "Start batch" at bounding box center [183, 98] width 340 height 56
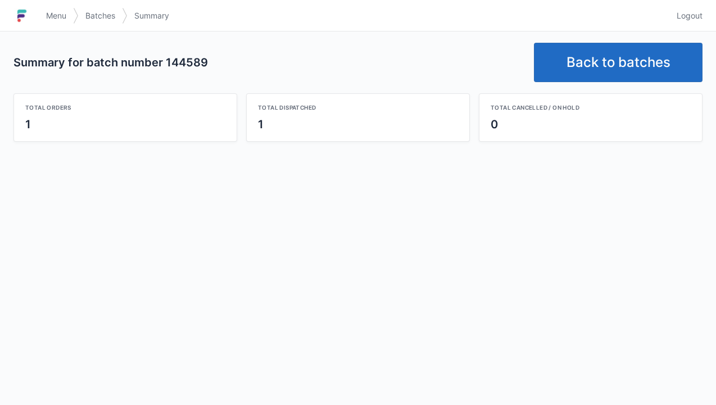
click at [612, 62] on link "Back to batches" at bounding box center [618, 62] width 169 height 39
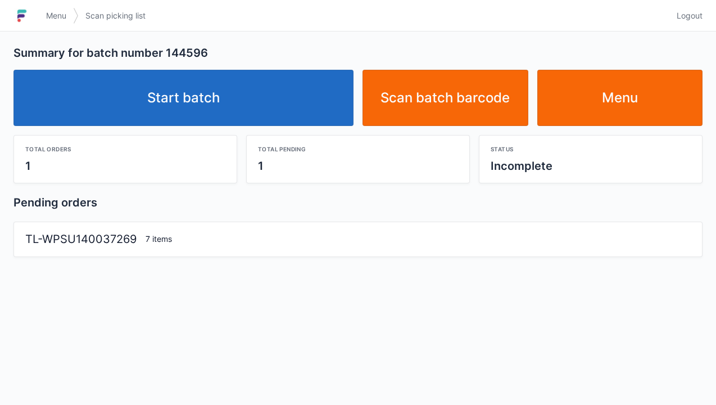
click at [210, 123] on link "Start batch" at bounding box center [183, 98] width 340 height 56
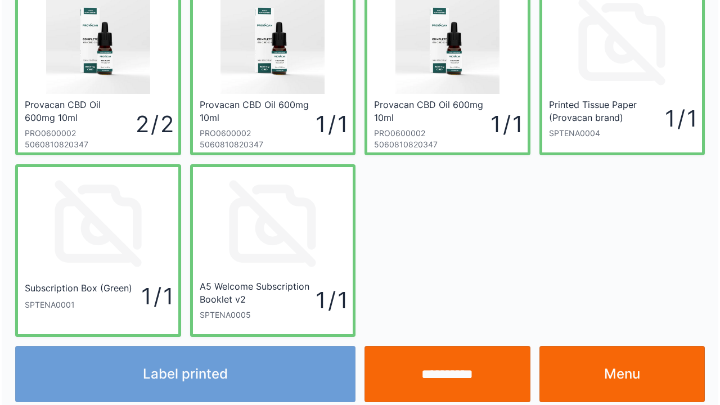
scroll to position [65, 0]
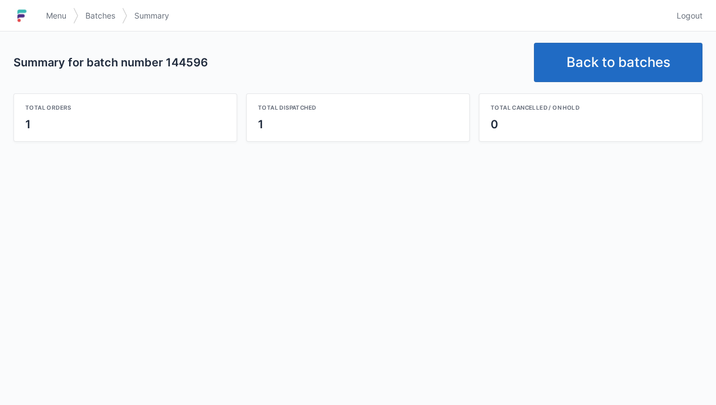
click at [618, 66] on link "Back to batches" at bounding box center [618, 62] width 169 height 39
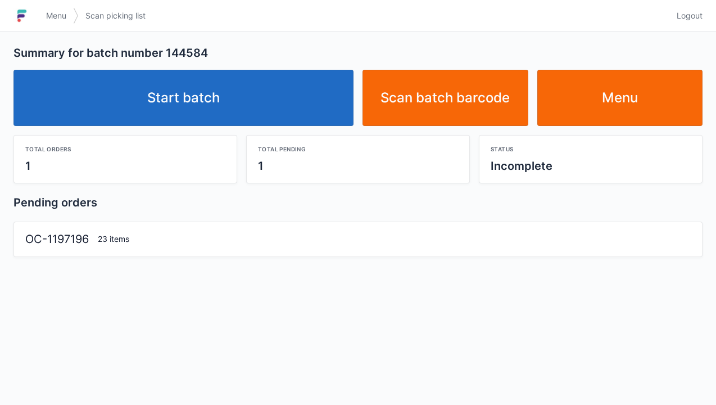
click at [219, 109] on link "Start batch" at bounding box center [183, 98] width 340 height 56
